Goal: Information Seeking & Learning: Learn about a topic

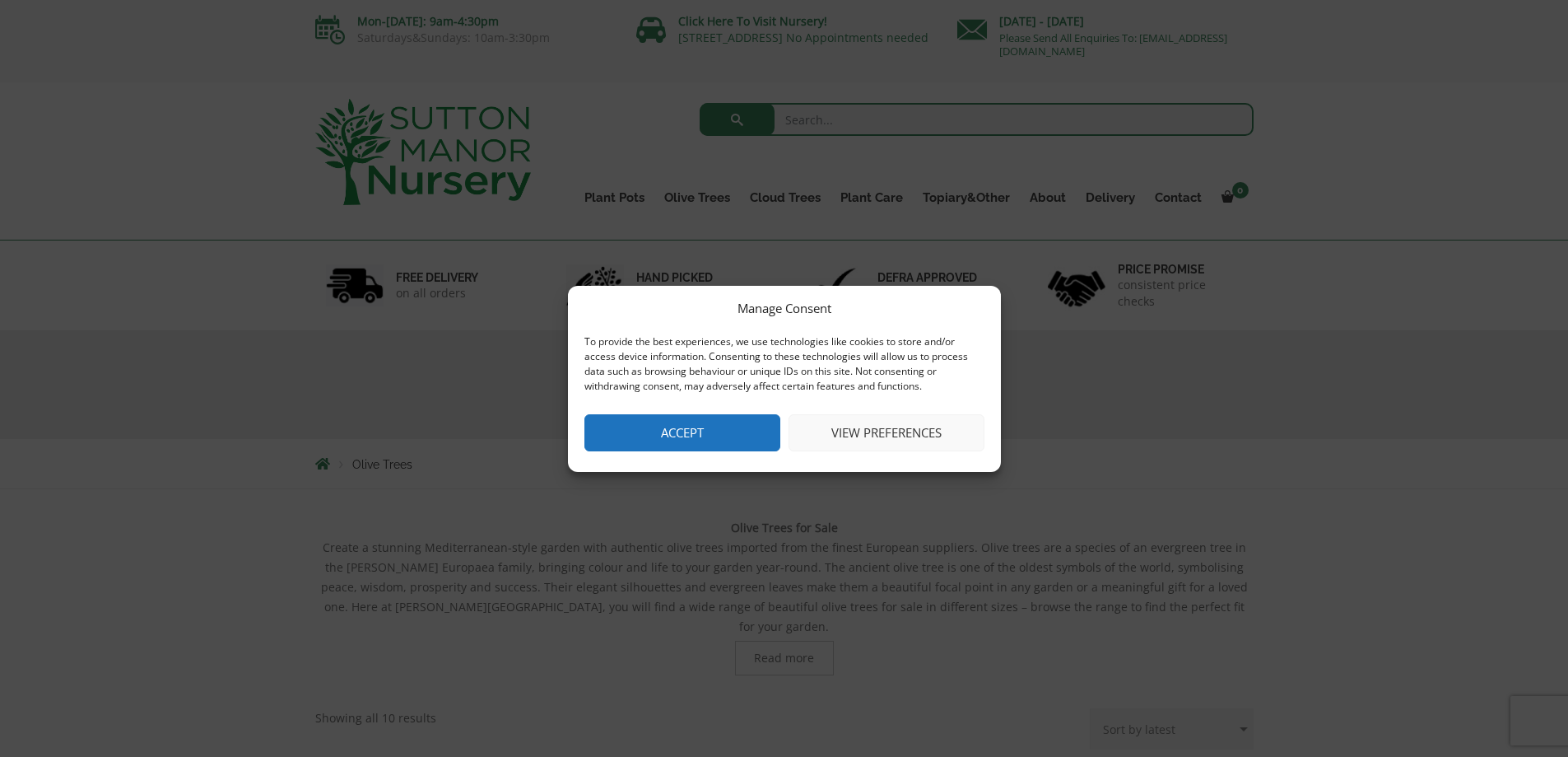
drag, startPoint x: 725, startPoint y: 428, endPoint x: 728, endPoint y: 413, distance: 15.3
click at [725, 427] on button "Accept" at bounding box center [682, 432] width 196 height 37
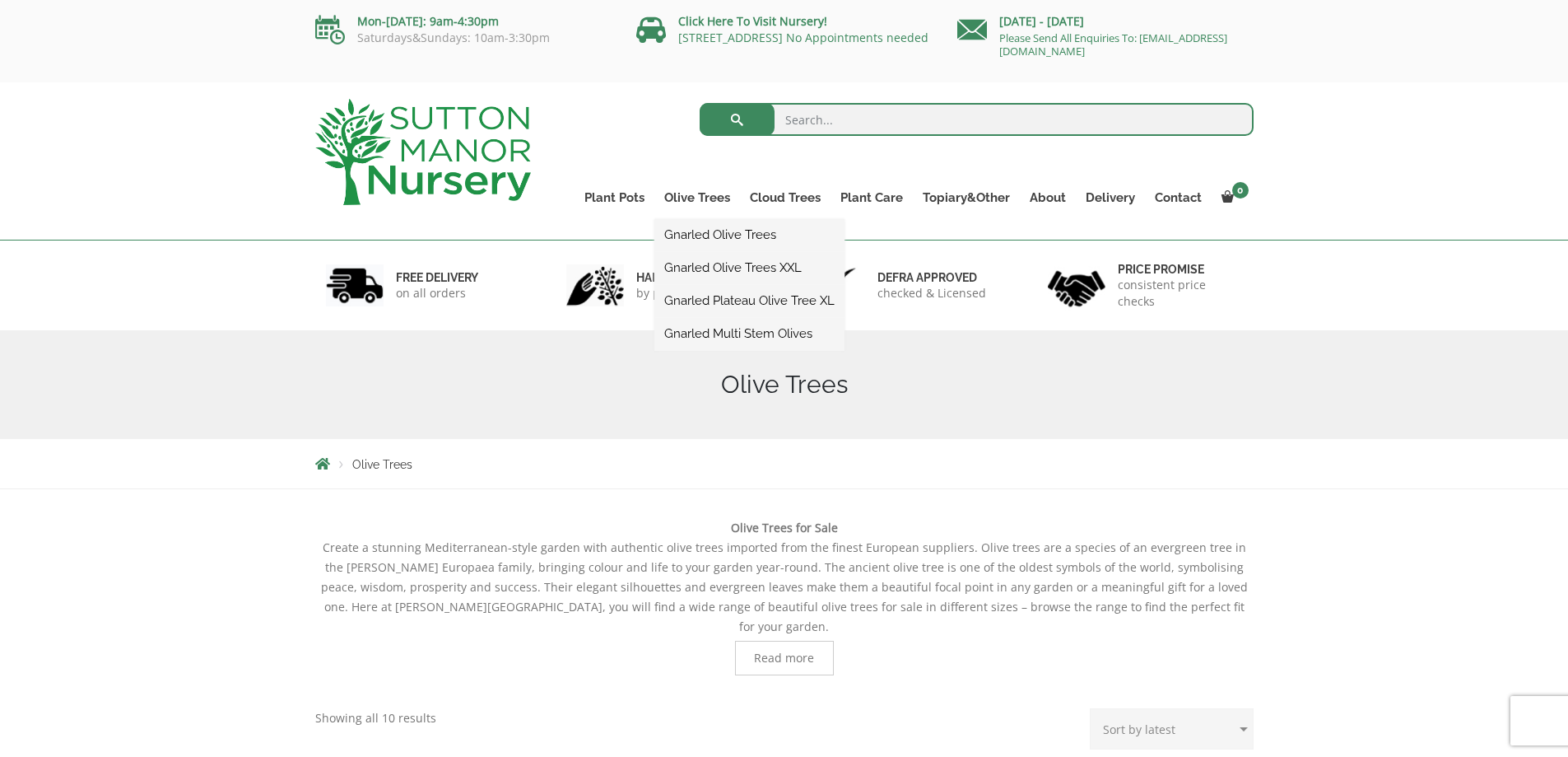
click at [755, 262] on link "Gnarled Olive Trees XXL" at bounding box center [749, 267] width 190 height 24
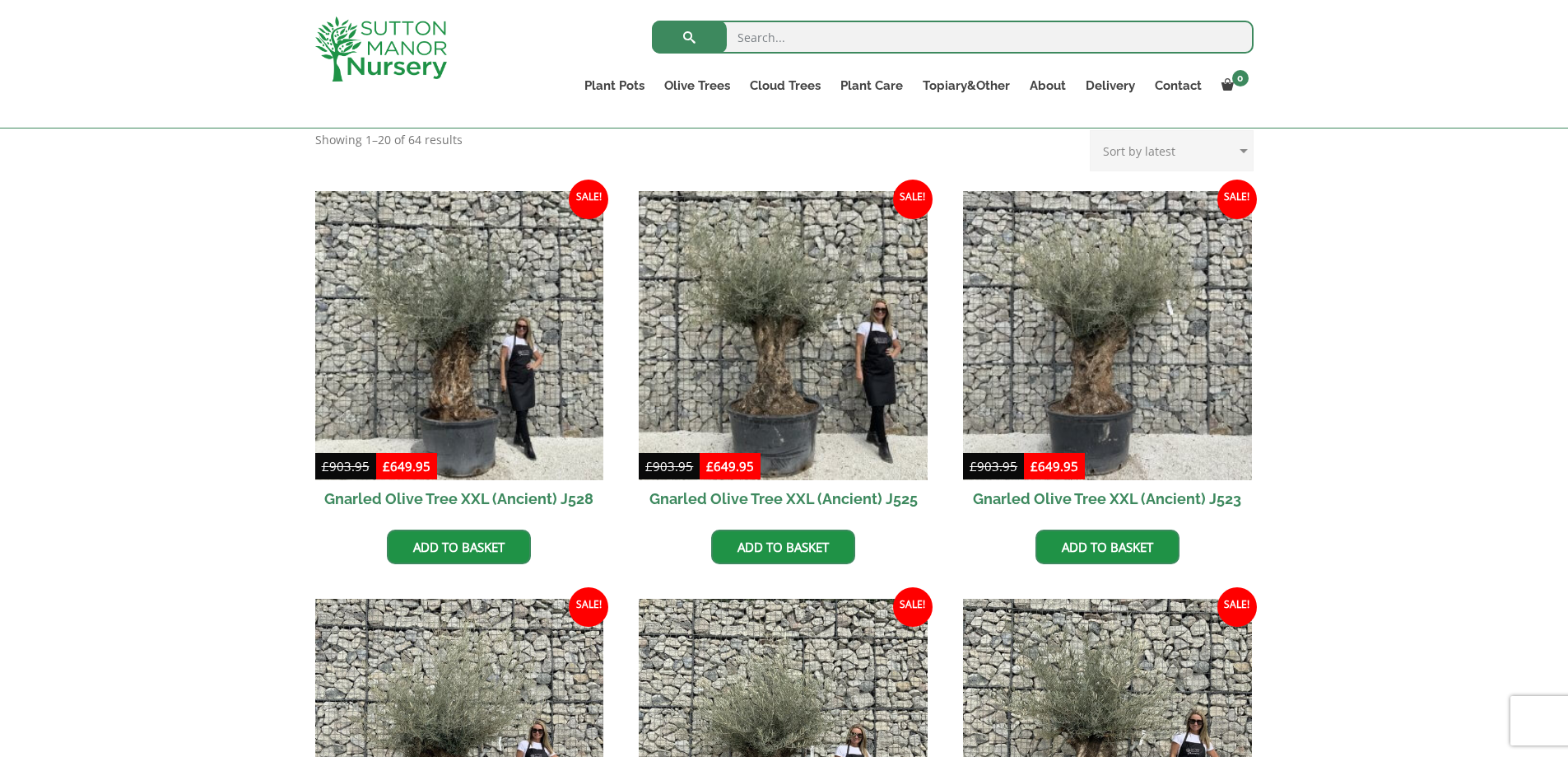
scroll to position [330, 0]
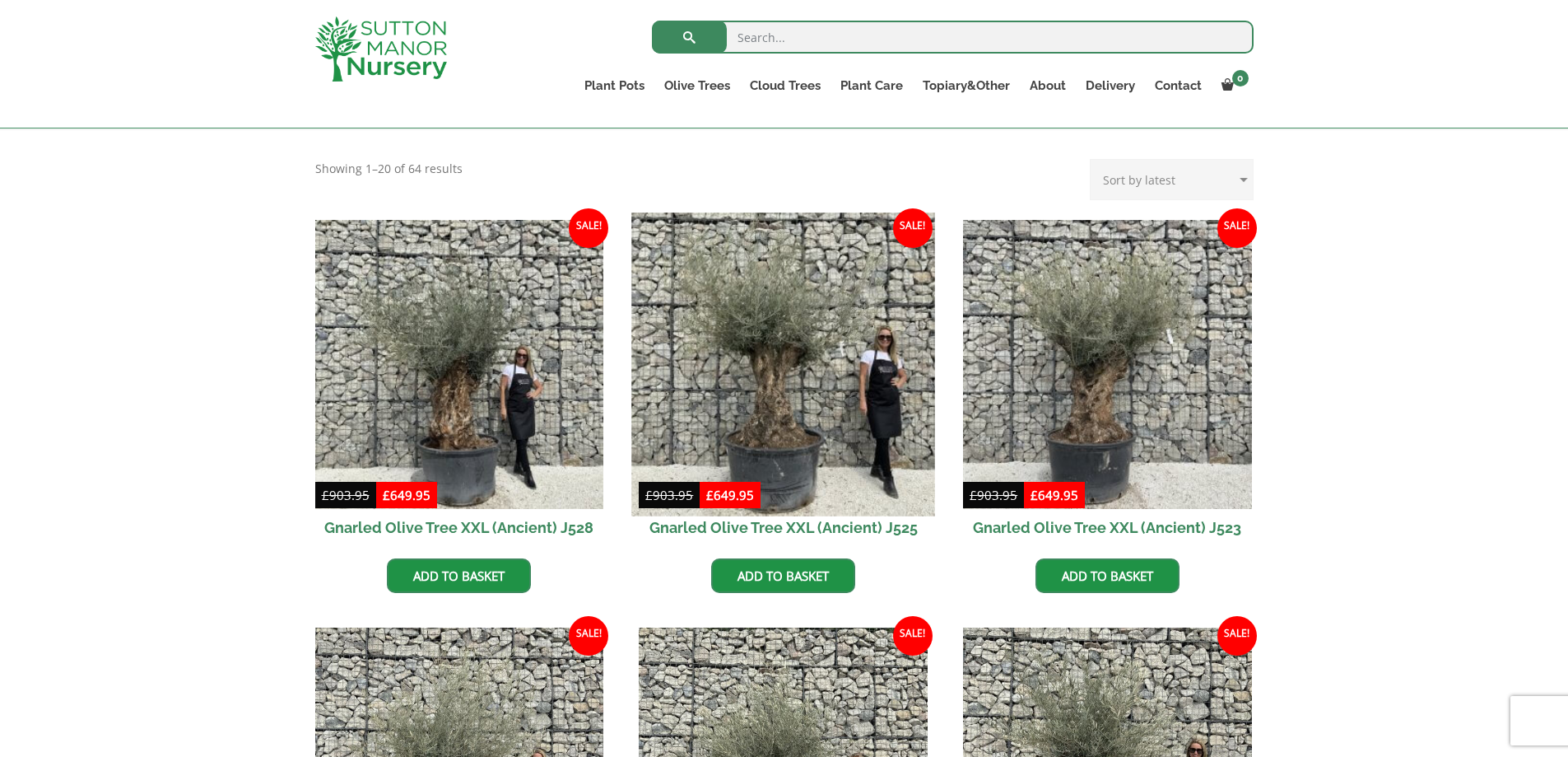
click at [761, 382] on img at bounding box center [784, 364] width 303 height 303
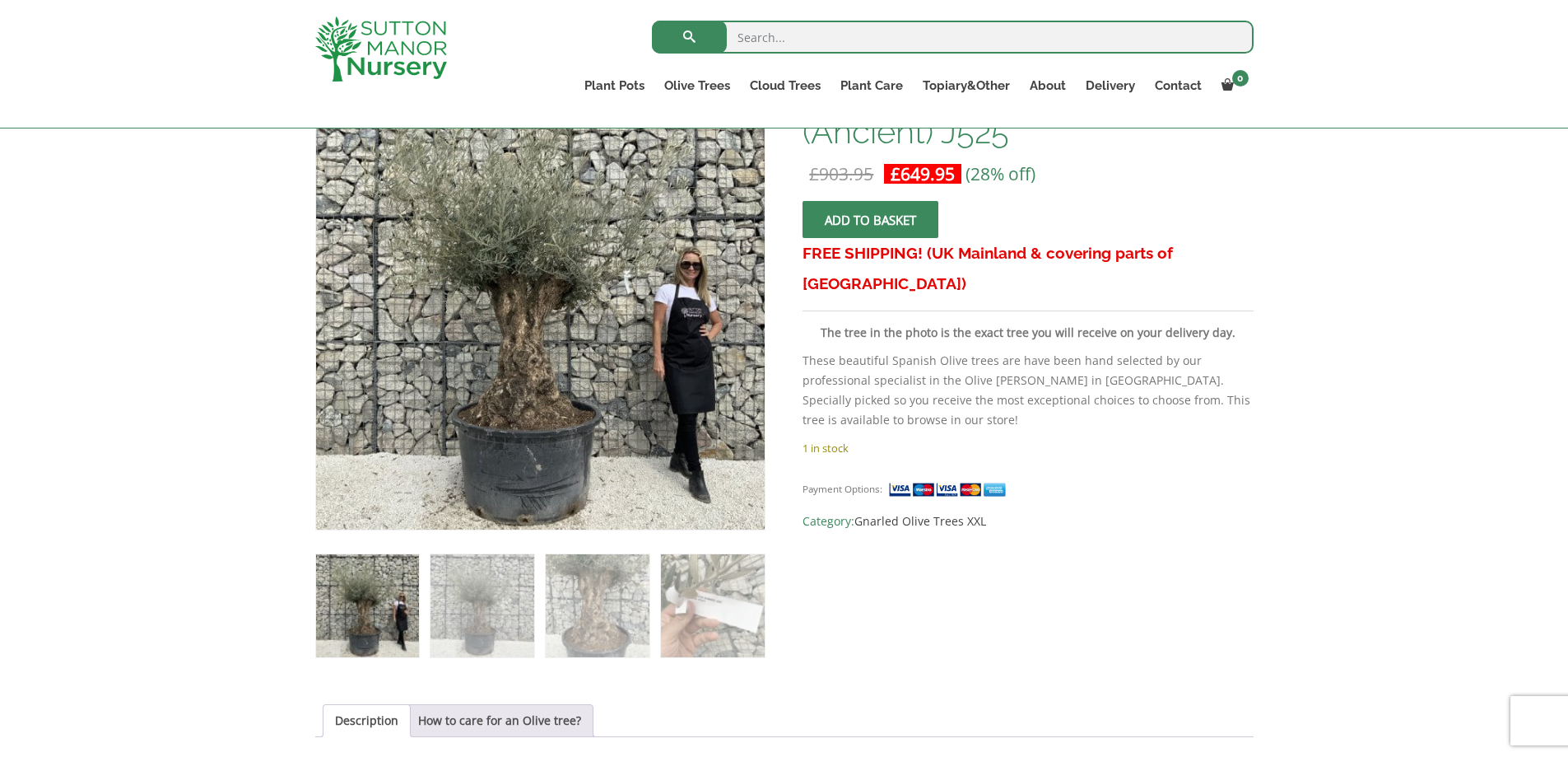
scroll to position [330, 0]
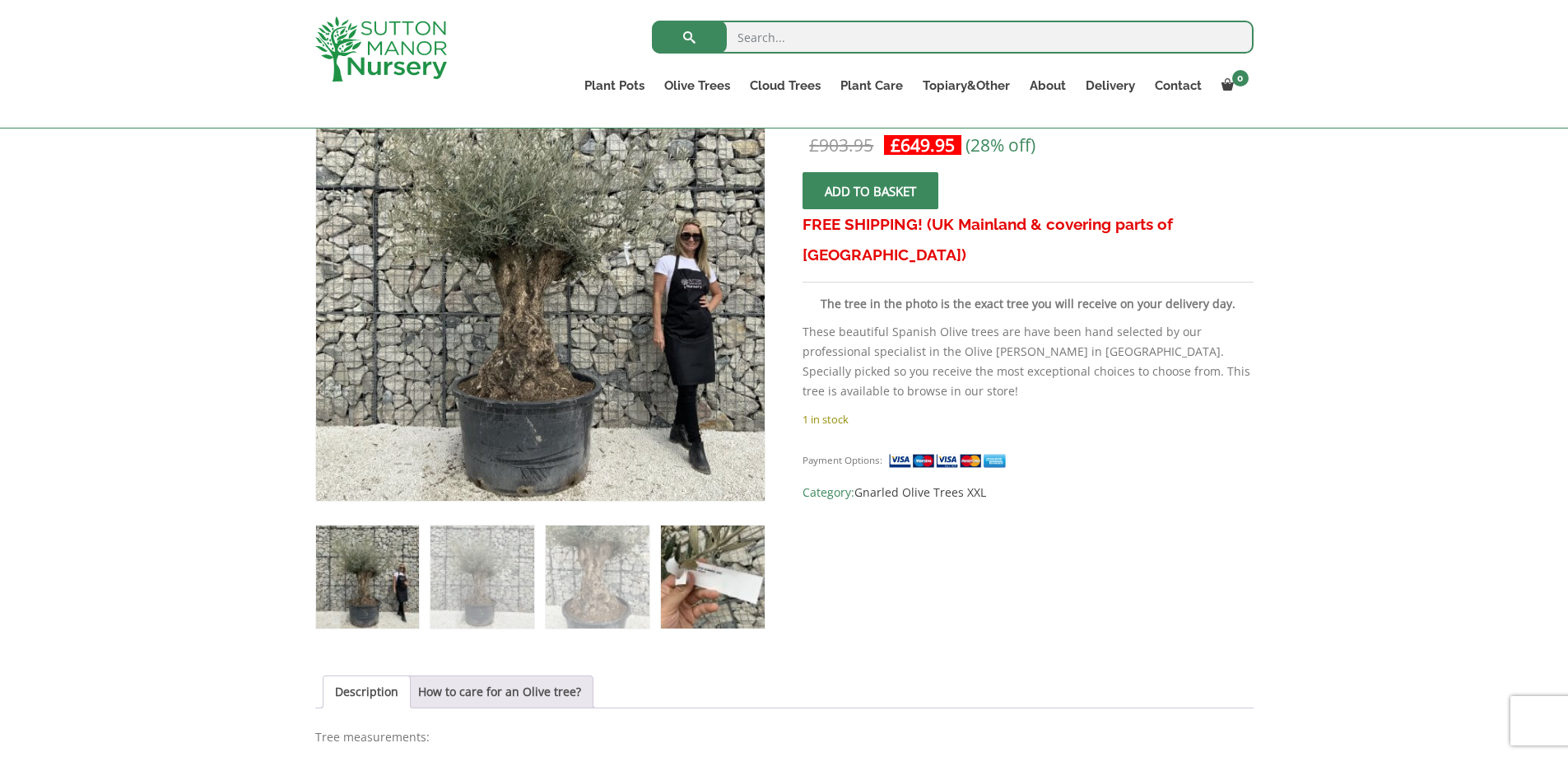
click at [709, 565] on img at bounding box center [712, 577] width 103 height 103
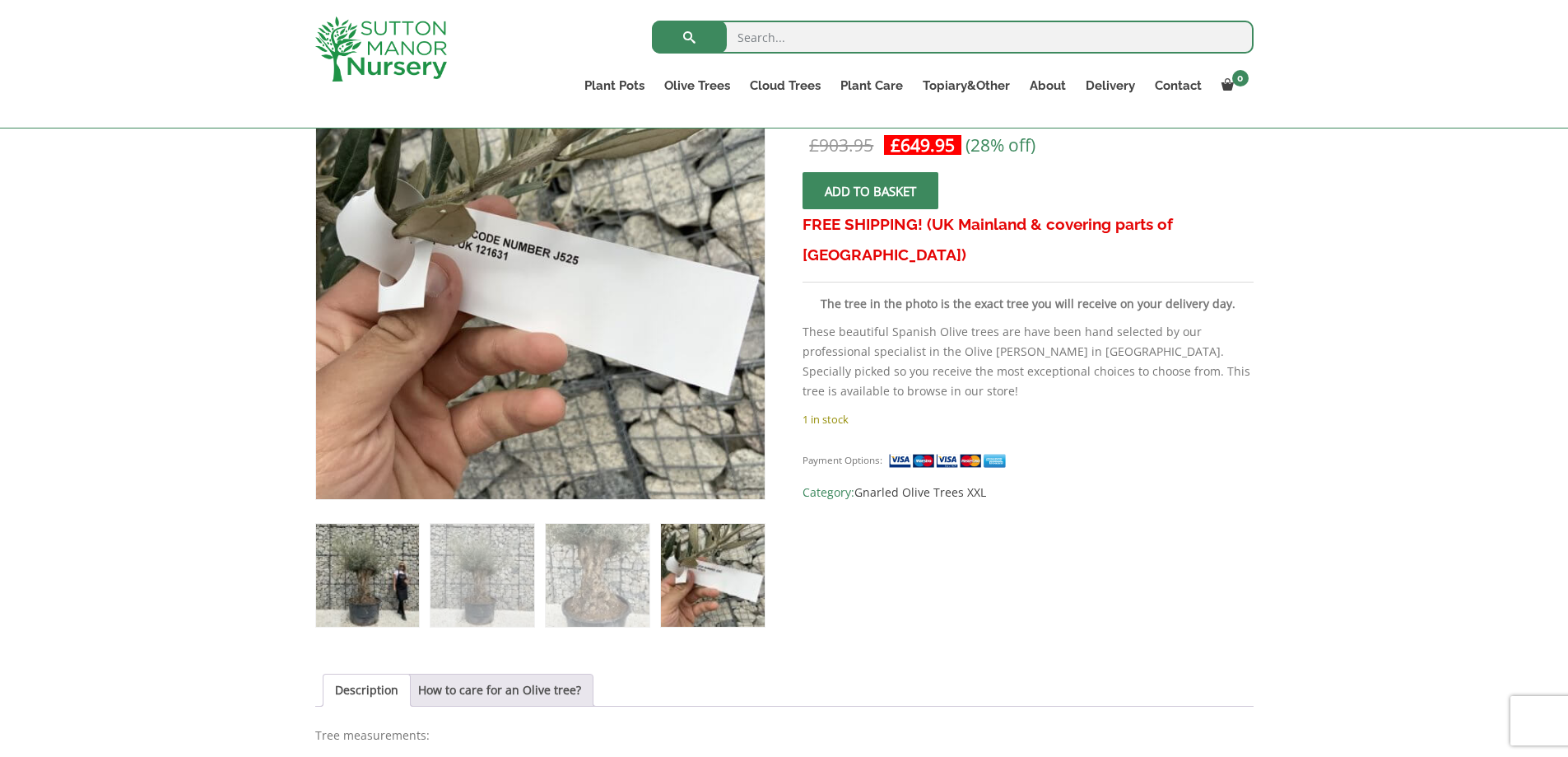
click at [369, 566] on img at bounding box center [367, 575] width 103 height 103
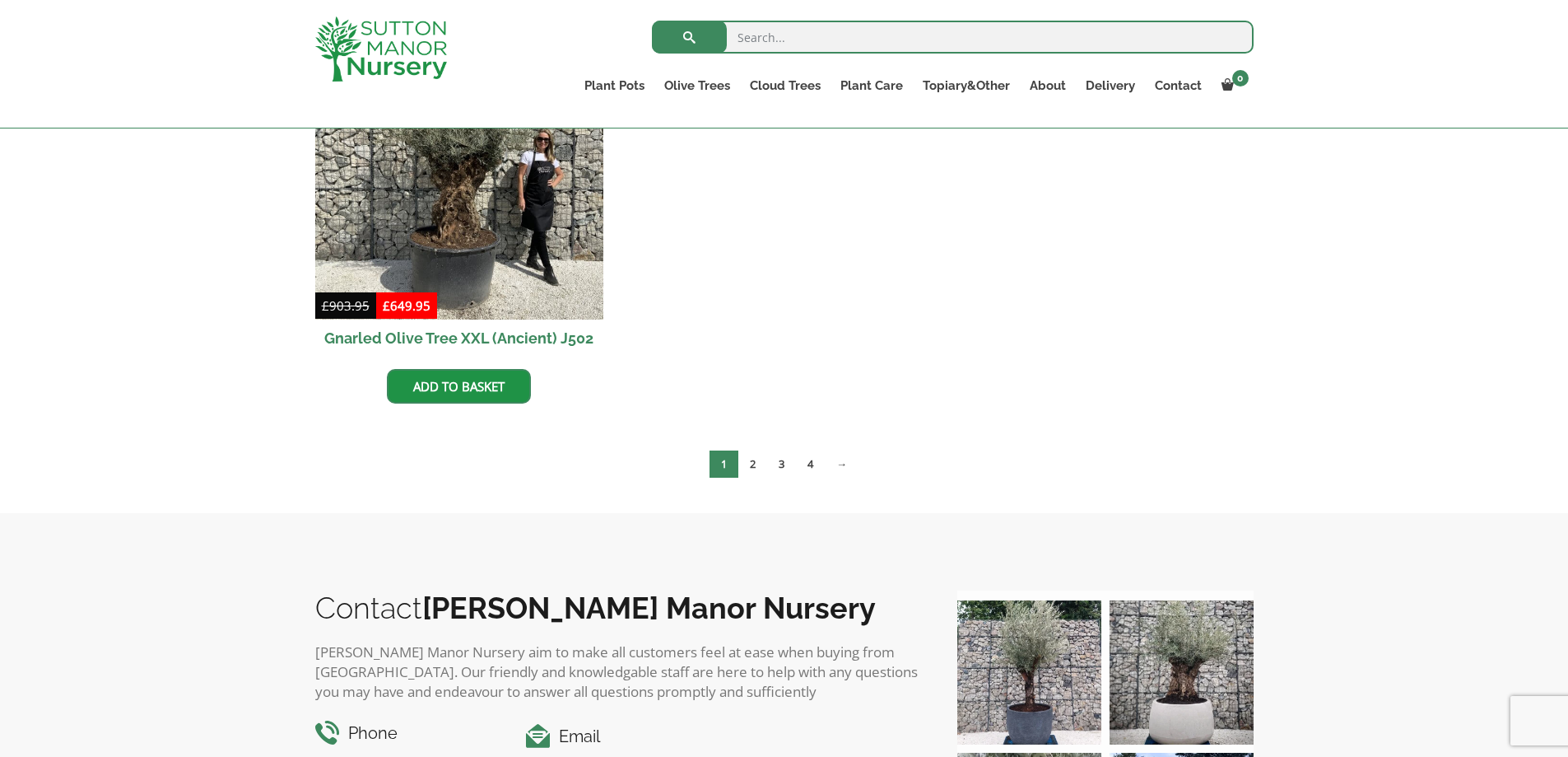
scroll to position [2964, 0]
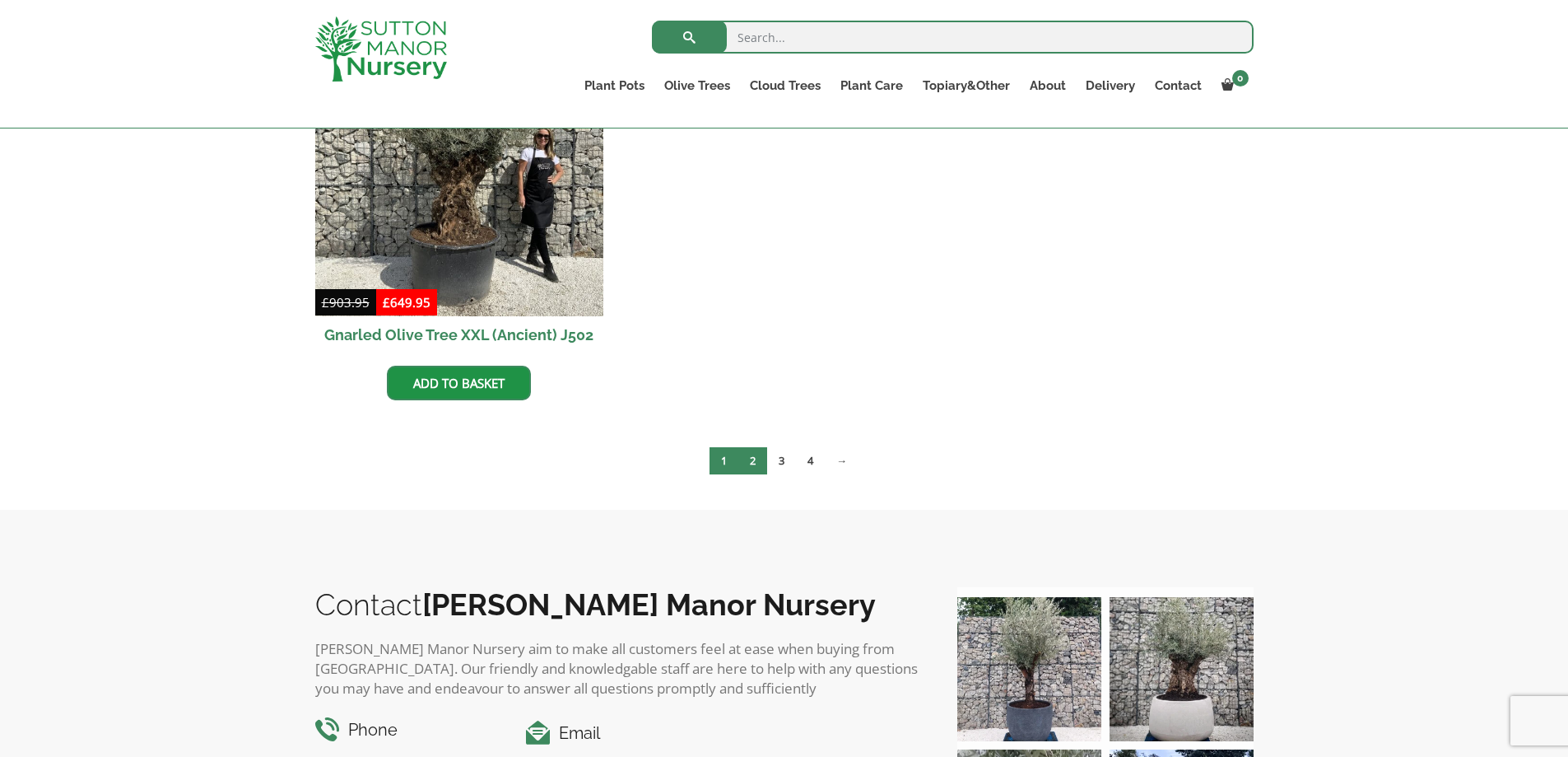
click at [748, 453] on link "2" at bounding box center [752, 461] width 29 height 27
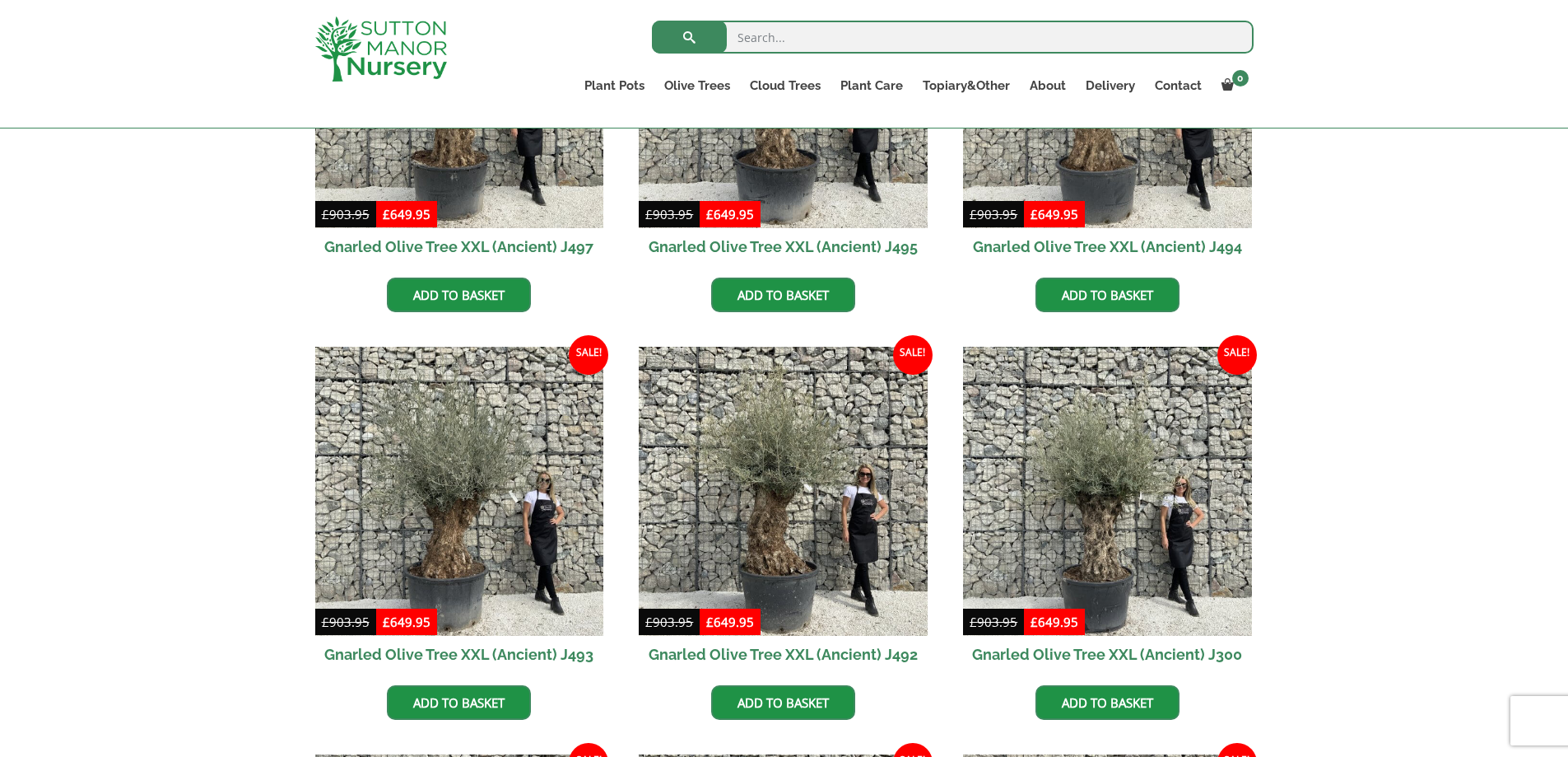
scroll to position [823, 0]
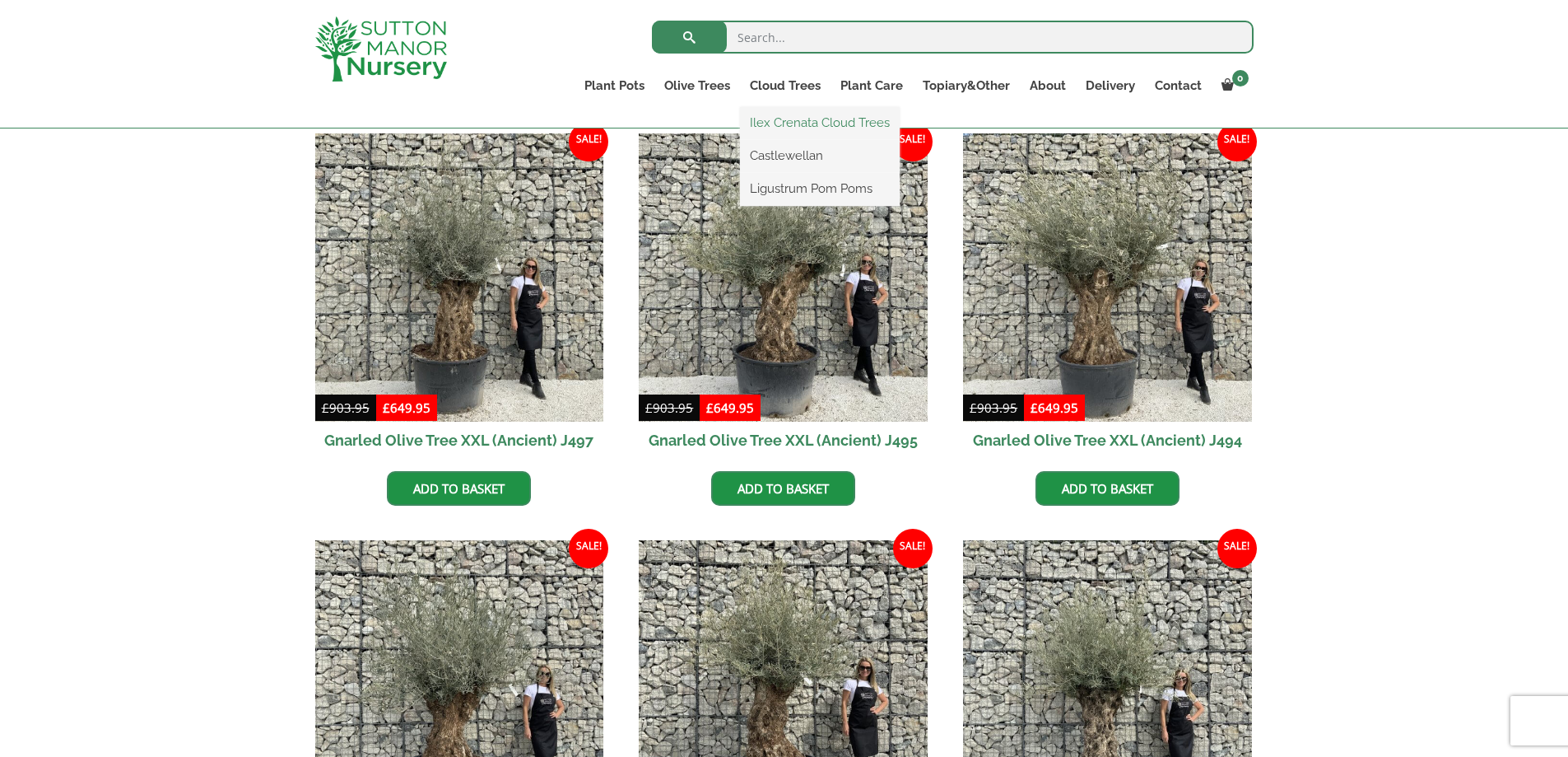
click at [792, 119] on link "Ilex Crenata Cloud Trees" at bounding box center [820, 122] width 160 height 24
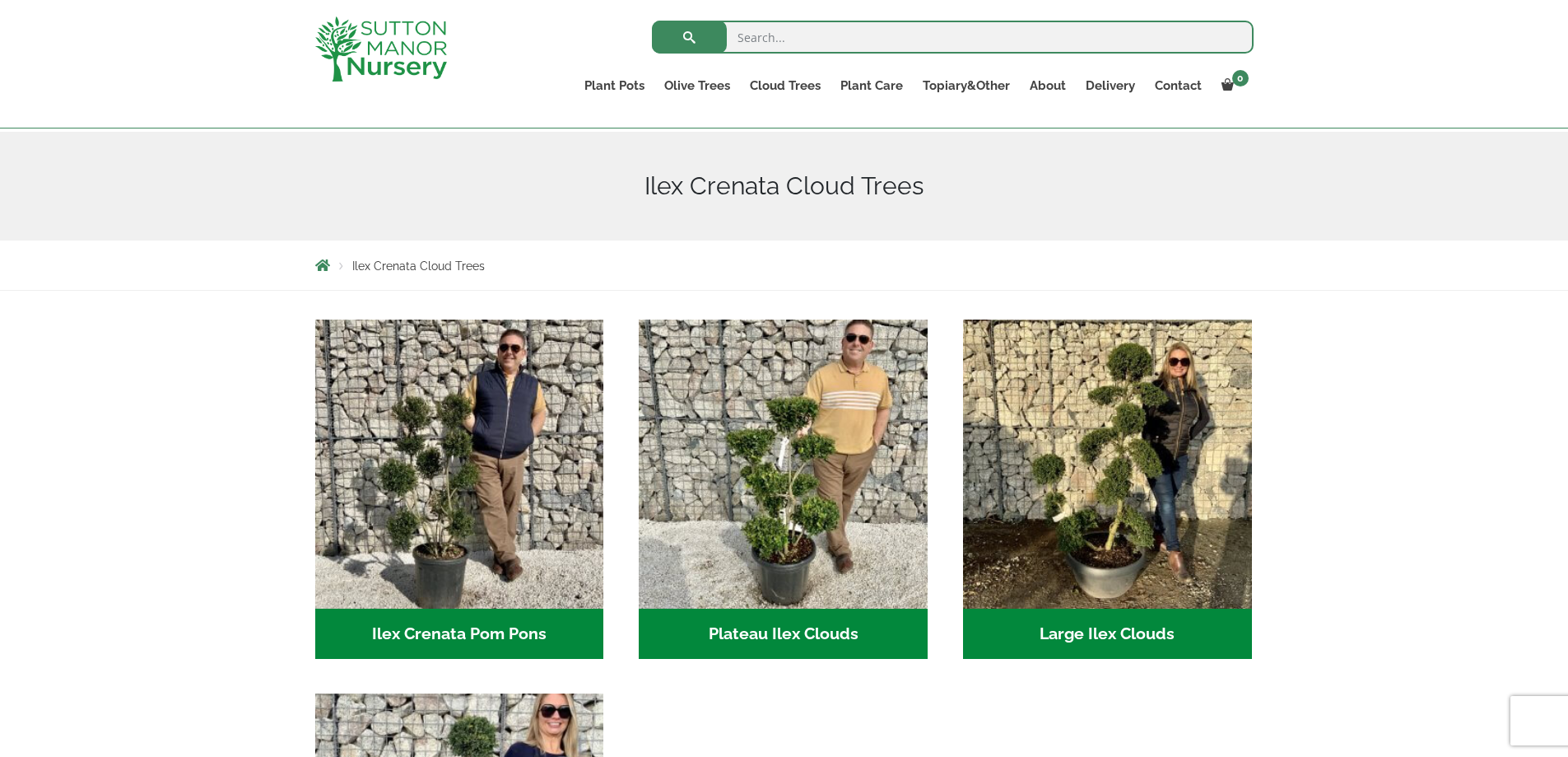
scroll to position [165, 0]
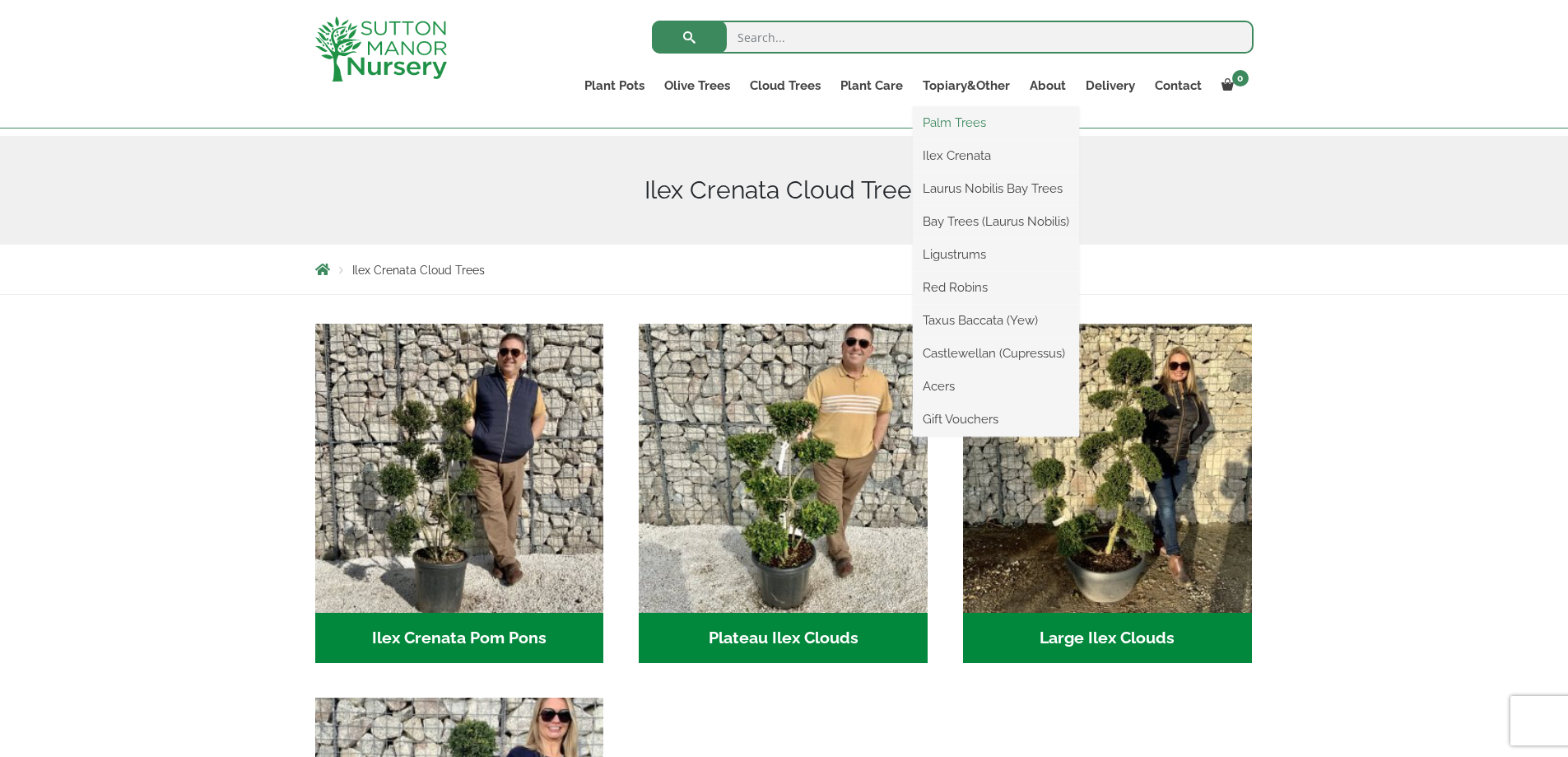
click at [974, 121] on link "Palm Trees" at bounding box center [996, 122] width 166 height 24
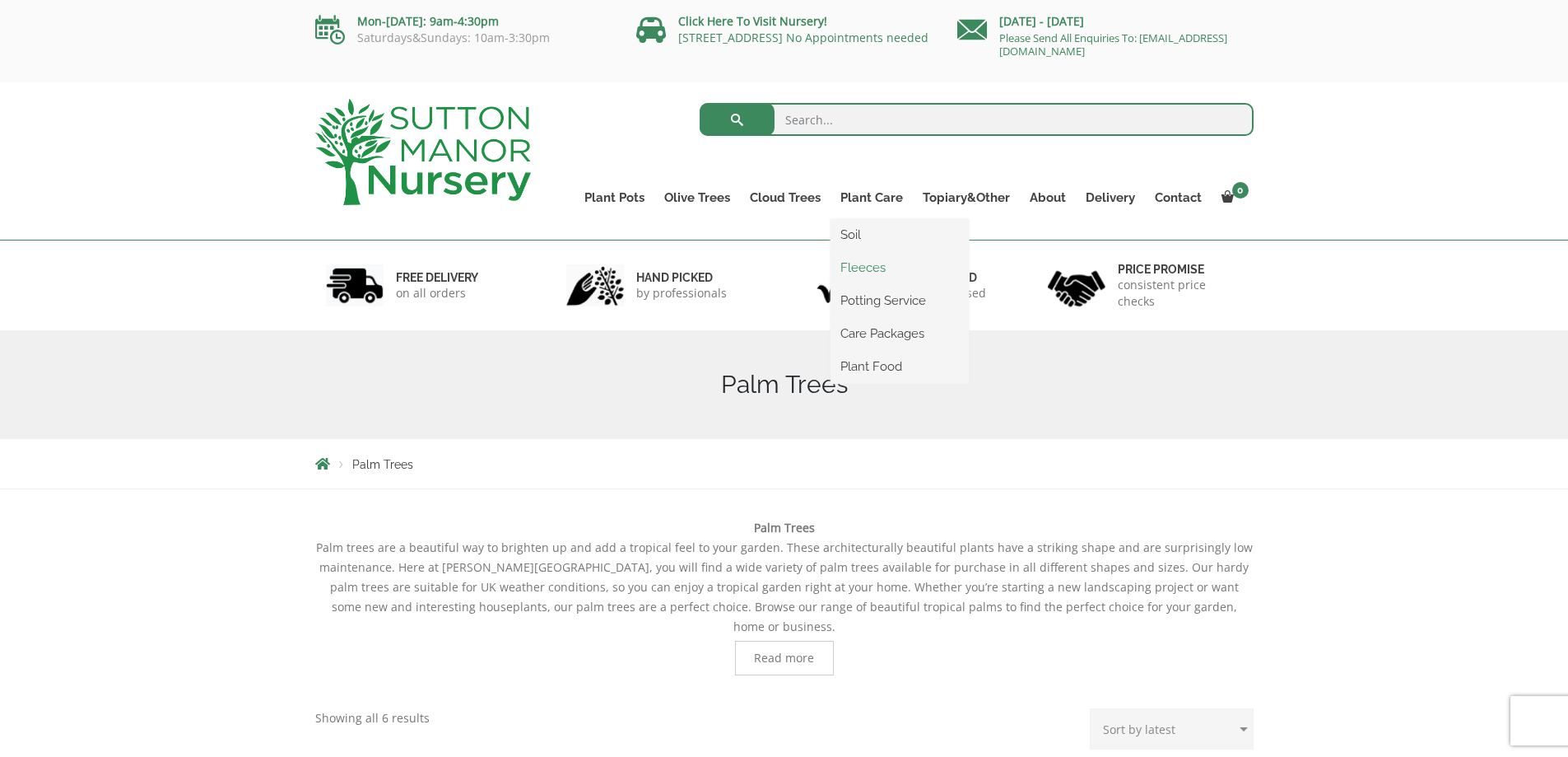
click at [869, 267] on link "Fleeces" at bounding box center [900, 267] width 138 height 24
